Goal: Task Accomplishment & Management: Use online tool/utility

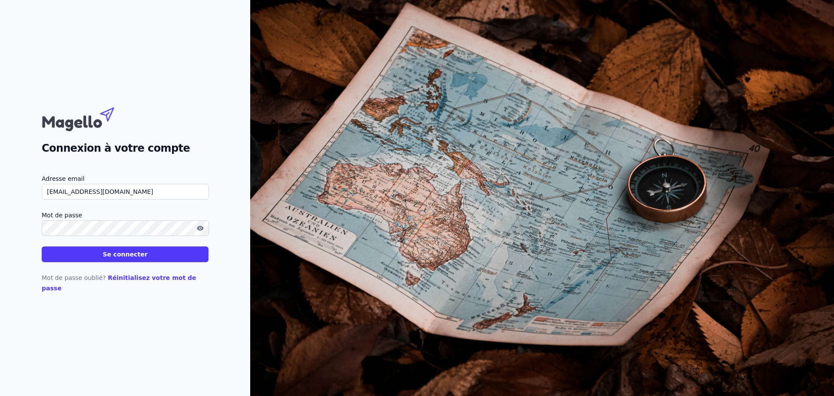
click at [125, 260] on button "Se connecter" at bounding box center [125, 254] width 167 height 16
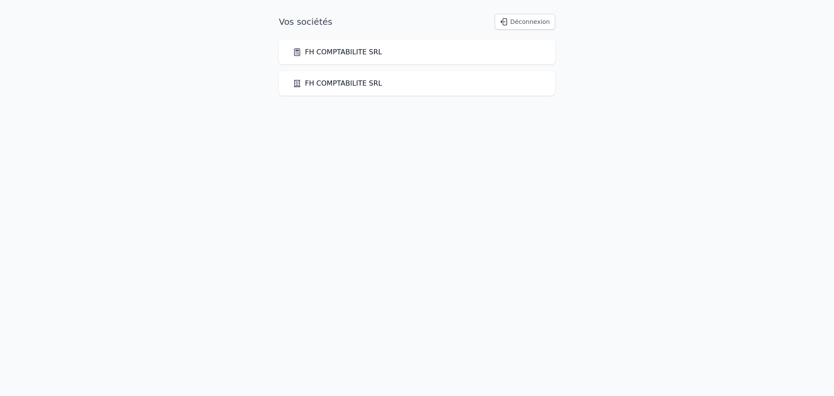
click at [346, 85] on link "FH COMPTABILITE SRL" at bounding box center [337, 83] width 89 height 10
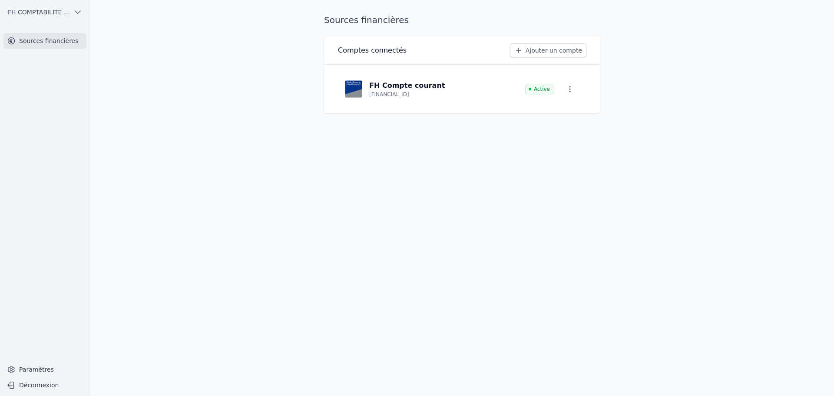
click at [35, 10] on span "FH COMPTABILITE SRL" at bounding box center [39, 12] width 62 height 9
click at [57, 34] on span "FH COMPTABILITE SRL" at bounding box center [50, 31] width 60 height 9
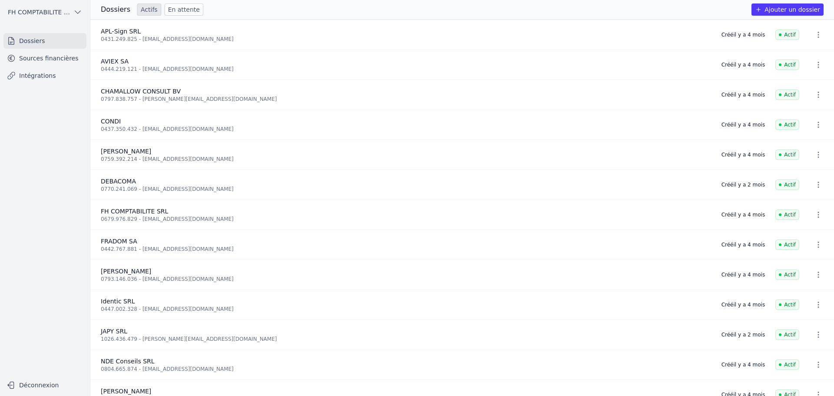
click at [49, 62] on link "Sources financières" at bounding box center [44, 58] width 83 height 16
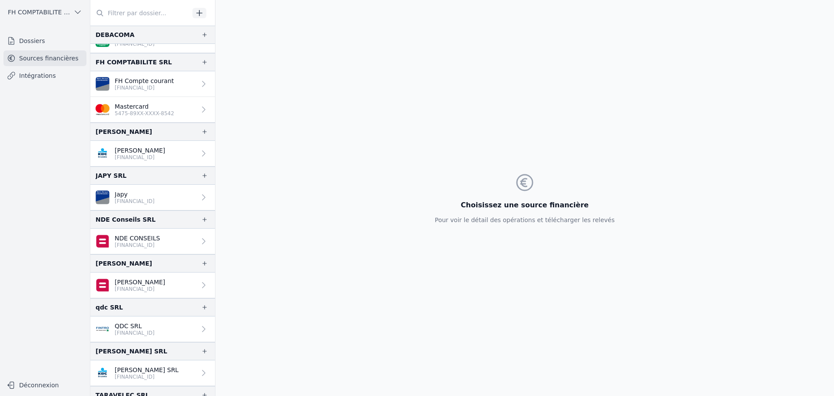
scroll to position [130, 0]
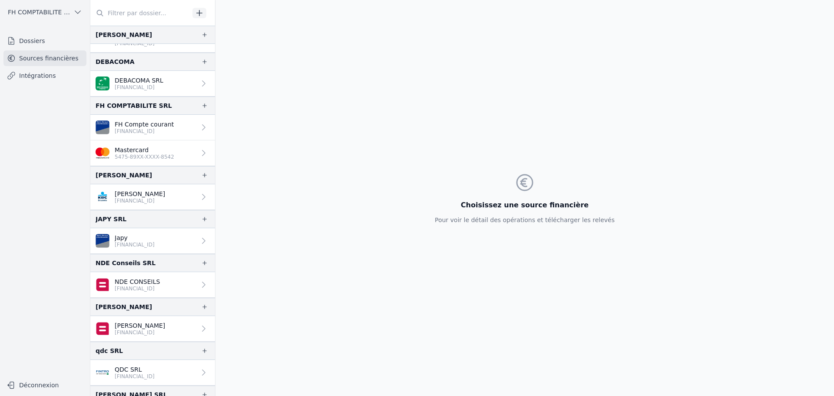
click at [148, 146] on p "Mastercard" at bounding box center [145, 150] width 60 height 9
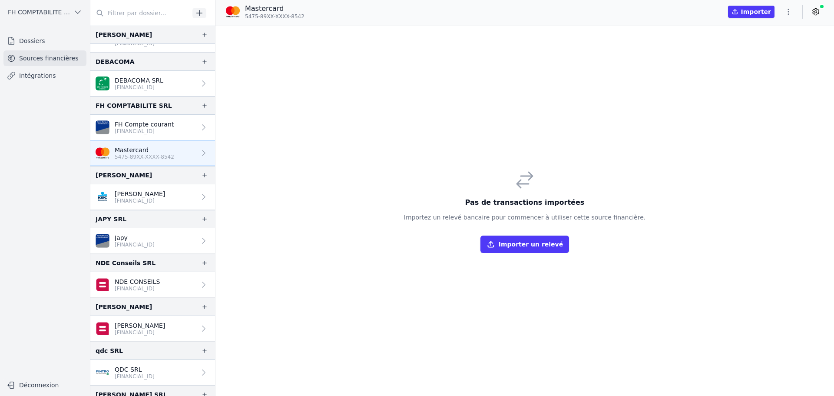
click at [757, 13] on button "Importer" at bounding box center [751, 12] width 46 height 12
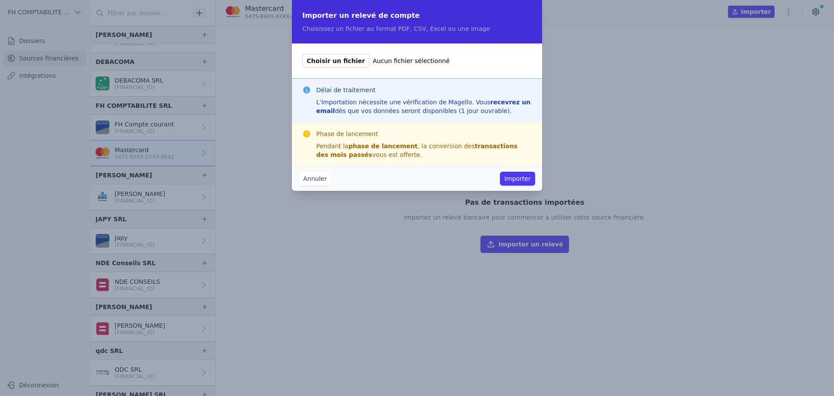
click at [340, 66] on span "Choisir un fichier" at bounding box center [335, 61] width 67 height 14
click at [302, 54] on input "Choisir un fichier Aucun fichier sélectionné" at bounding box center [302, 53] width 0 height 0
type input "C:\fakepath\État des dépenses_7755144818_2025-10-08.pdf"
click at [520, 178] on button "Importer" at bounding box center [517, 179] width 35 height 14
